Goal: Task Accomplishment & Management: Manage account settings

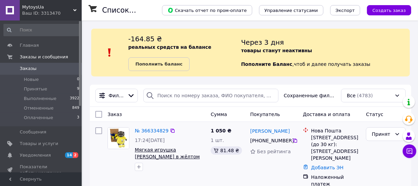
click at [150, 152] on span "Мягкая игрушка [PERSON_NAME] в жёлтом худи и носочках" at bounding box center [167, 156] width 65 height 19
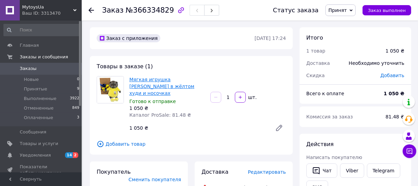
click at [153, 81] on link "Мягкая игрушка [PERSON_NAME] в жёлтом худи и носочках" at bounding box center [161, 86] width 65 height 19
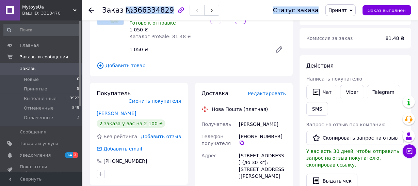
drag, startPoint x: 190, startPoint y: 89, endPoint x: 126, endPoint y: 6, distance: 105.4
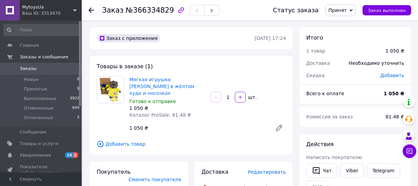
drag, startPoint x: 200, startPoint y: 114, endPoint x: 203, endPoint y: 128, distance: 14.6
click at [200, 114] on div "Мягкая игрушка Кот Басик в жёлтом худи и носочках Готово к отправке 1 050 ₴ Кат…" at bounding box center [208, 105] width 162 height 61
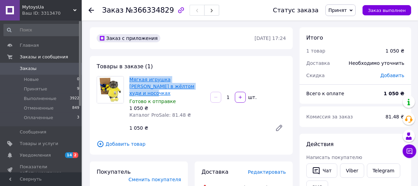
copy link "Мягкая игрушка [PERSON_NAME] в жёлтом худи и носочках"
drag, startPoint x: 187, startPoint y: 87, endPoint x: 130, endPoint y: 78, distance: 56.9
click at [130, 78] on span "Мягкая игрушка [PERSON_NAME] в жёлтом худи и носочках" at bounding box center [167, 86] width 76 height 20
click at [36, 146] on link "Товары и услуги" at bounding box center [41, 144] width 83 height 12
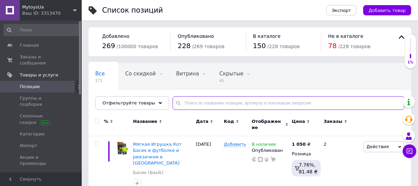
click at [181, 105] on input "text" at bounding box center [289, 103] width 232 height 14
paste input "Мягкая игрушка [PERSON_NAME] в жёлтом худи и носочках"
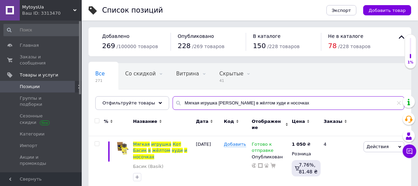
scroll to position [1, 0]
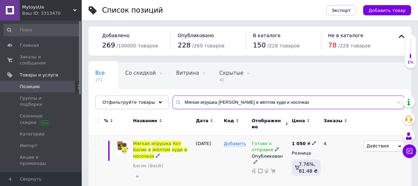
type input "Мягкая игрушка [PERSON_NAME] в жёлтом худи и носочках"
click at [379, 143] on span "Действия" at bounding box center [378, 145] width 22 height 5
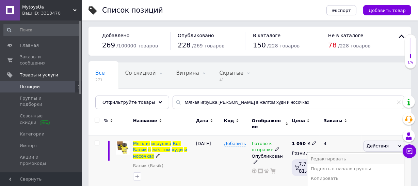
click at [331, 154] on li "Редактировать" at bounding box center [356, 159] width 97 height 10
